Goal: Task Accomplishment & Management: Manage account settings

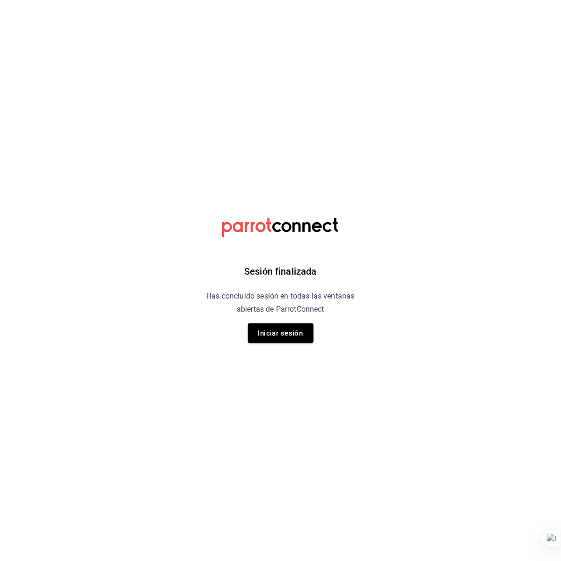
click at [289, 160] on div "Sesión finalizada Has concluido sesión en todas las ventanas abiertas de Parrot…" at bounding box center [280, 280] width 237 height 561
click at [282, 332] on button "Iniciar sesión" at bounding box center [281, 334] width 66 height 20
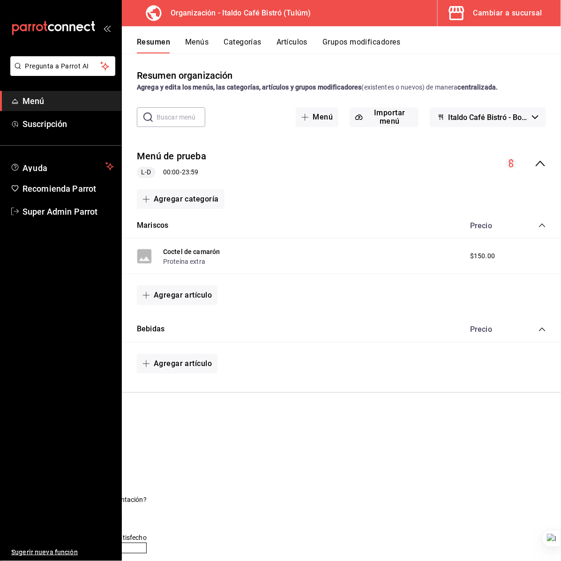
click at [291, 446] on div "Resumen organización Agrega y edita los menús, las categorías, artículos y grup…" at bounding box center [341, 314] width 439 height 492
click at [516, 26] on button "Cambiar a sucursal" at bounding box center [496, 13] width 116 height 26
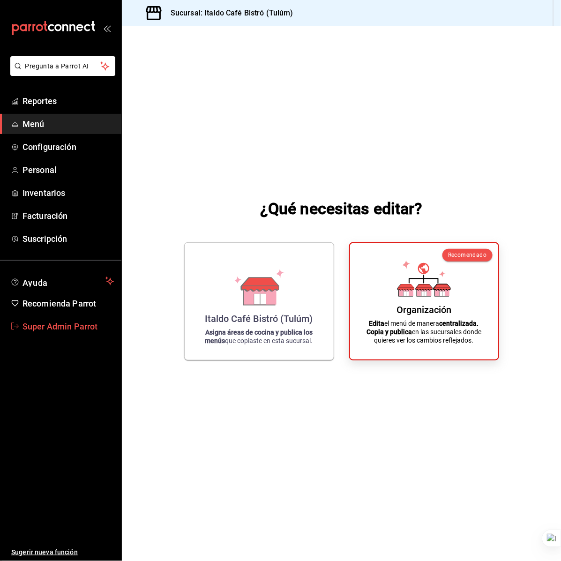
click at [51, 324] on span "Super Admin Parrot" at bounding box center [68, 326] width 91 height 13
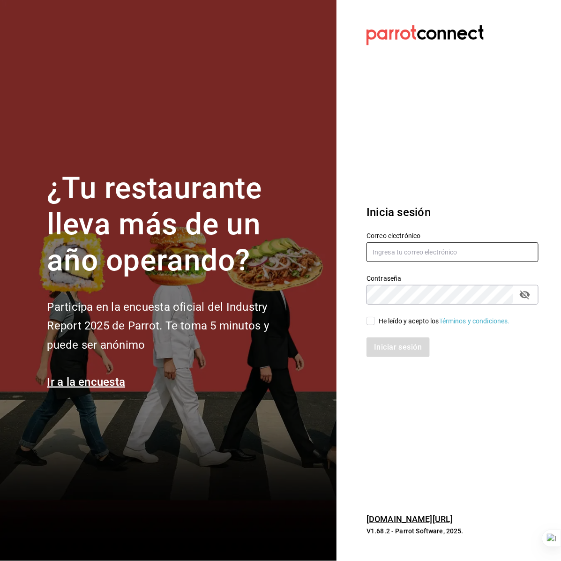
type input "italdo@cafe.com"
click at [277, 205] on h1 "¿Tu restaurante lleva más de un año operando?" at bounding box center [173, 225] width 253 height 108
click at [277, 166] on section "¿Tu restaurante lleva más de un año operando? Participa en la encuesta oficial …" at bounding box center [168, 280] width 337 height 561
click at [300, 204] on h1 "¿Tu restaurante lleva más de un año operando?" at bounding box center [173, 225] width 253 height 108
